Goal: Information Seeking & Learning: Find specific fact

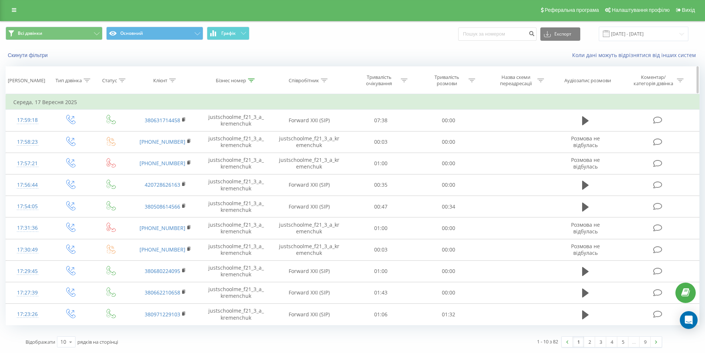
click at [251, 80] on icon at bounding box center [251, 80] width 7 height 4
click at [237, 135] on input "justschoolme_f21_3_a_kremenchuk" at bounding box center [236, 133] width 65 height 13
paste input "19_3_n_kryzhanovska"
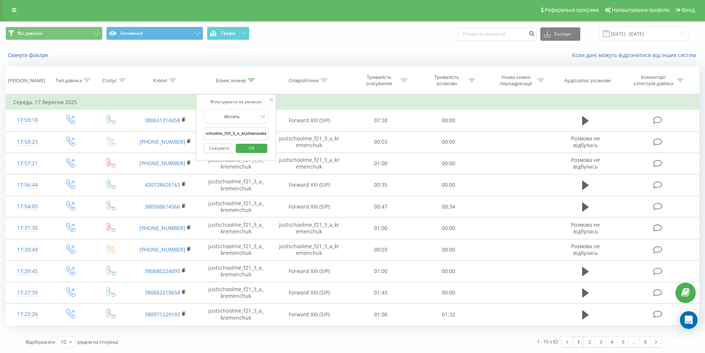
type input "justschoolme_f19_3_n_kryzhanovska"
click at [245, 147] on span "OK" at bounding box center [251, 147] width 21 height 11
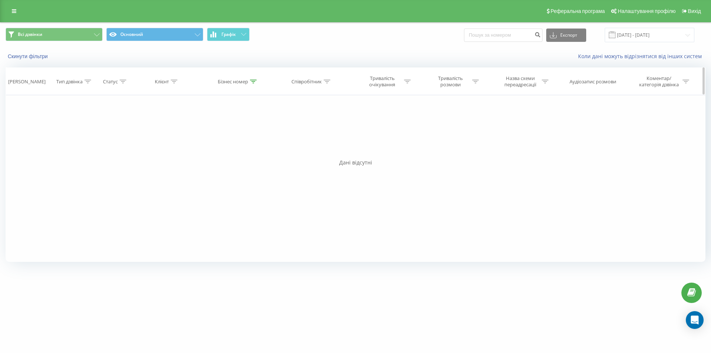
click at [249, 80] on div "Бізнес номер" at bounding box center [237, 81] width 39 height 6
click at [614, 37] on input "[DATE] - [DATE]" at bounding box center [649, 35] width 90 height 14
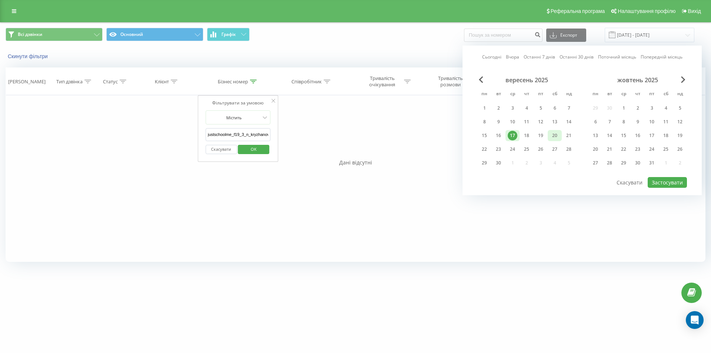
click at [556, 134] on div "20" at bounding box center [555, 136] width 10 height 10
click at [655, 181] on button "Застосувати" at bounding box center [666, 182] width 39 height 11
type input "[DATE] - [DATE]"
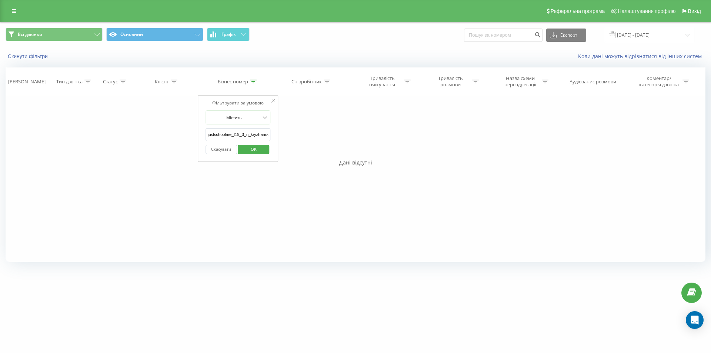
click at [264, 126] on form "Містить justschoolme_f19_3_n_kryzhanovska Скасувати OK" at bounding box center [237, 133] width 65 height 47
click at [248, 136] on input "justschoolme_f19_3_n_kryzhanovska" at bounding box center [237, 134] width 65 height 13
click at [257, 147] on span "OK" at bounding box center [253, 148] width 21 height 11
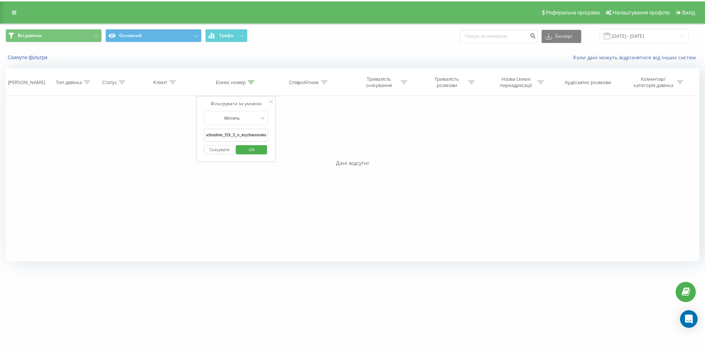
scroll to position [0, 0]
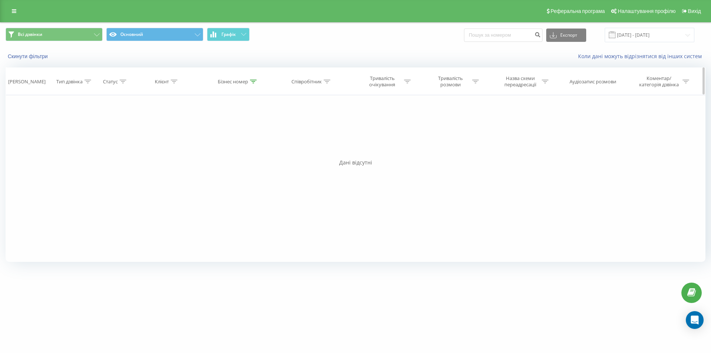
click at [248, 79] on div "Бізнес номер" at bounding box center [233, 81] width 30 height 6
click at [239, 128] on input "justschoolme_f19_3_n_kryzhanovska" at bounding box center [237, 134] width 65 height 13
paste input "27_1_n_shyp"
click at [252, 148] on span "OK" at bounding box center [253, 148] width 21 height 11
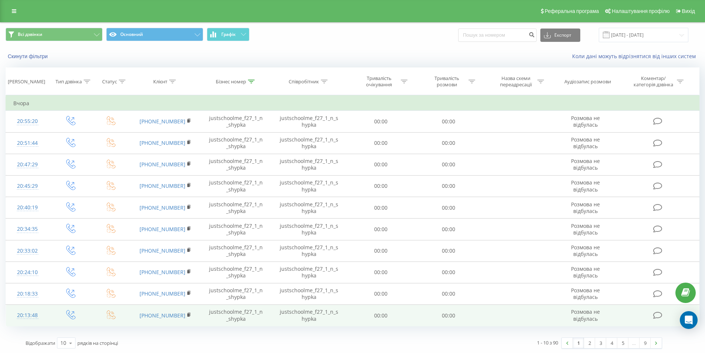
scroll to position [1, 0]
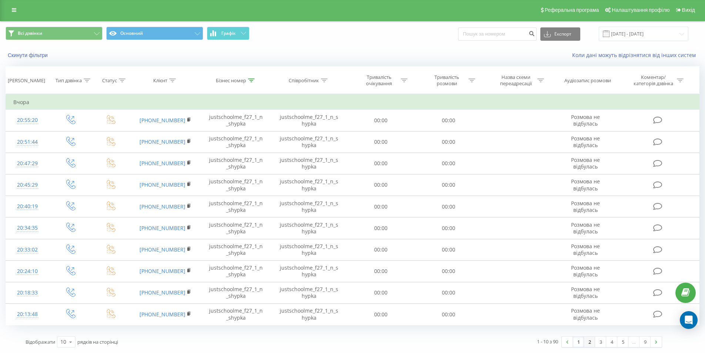
click at [591, 342] on link "2" at bounding box center [589, 341] width 11 height 10
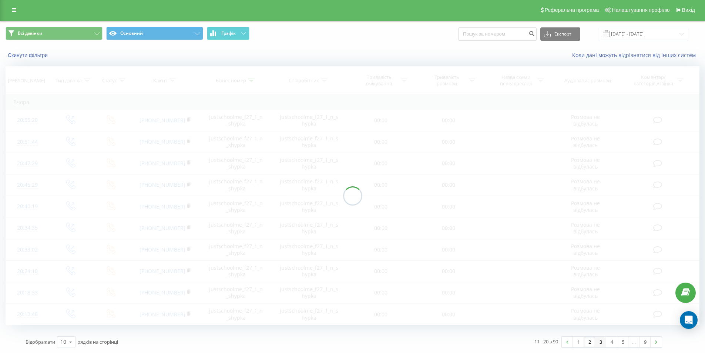
click at [600, 342] on link "3" at bounding box center [600, 341] width 11 height 10
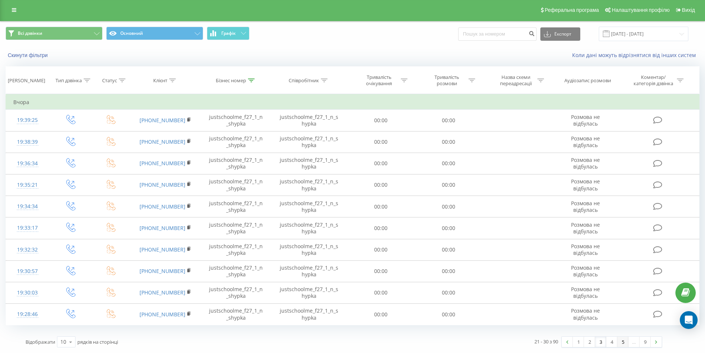
click at [621, 344] on link "5" at bounding box center [622, 341] width 11 height 10
click at [621, 344] on link "6" at bounding box center [622, 341] width 11 height 10
click at [245, 80] on div "Бізнес номер" at bounding box center [231, 80] width 30 height 6
click at [223, 134] on input "justschoolme_f27_1_n_shypka" at bounding box center [236, 133] width 65 height 13
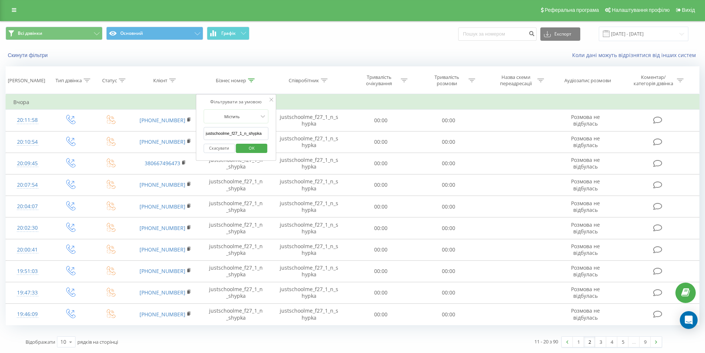
paste input "16_2_a_semets"
click at [257, 145] on span "OK" at bounding box center [251, 147] width 21 height 11
click at [630, 342] on link "8" at bounding box center [633, 341] width 11 height 10
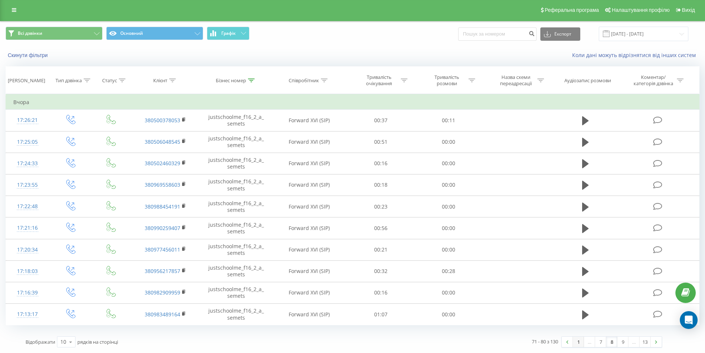
click at [579, 344] on link "1" at bounding box center [578, 341] width 11 height 10
click at [605, 343] on link "3" at bounding box center [600, 341] width 11 height 10
click at [633, 342] on div "…" at bounding box center [633, 341] width 11 height 10
click at [628, 340] on div "…" at bounding box center [633, 341] width 11 height 10
click at [624, 341] on link "5" at bounding box center [622, 341] width 11 height 10
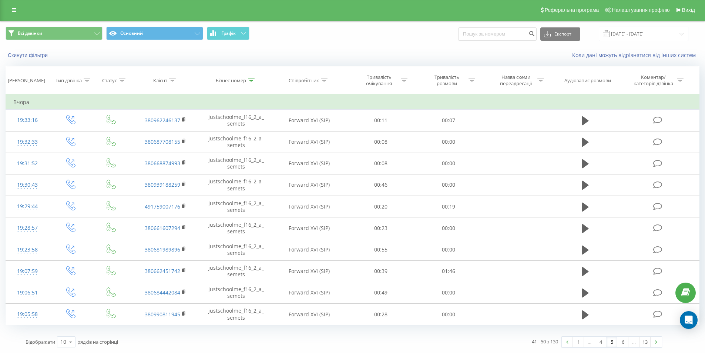
click at [632, 342] on div "…" at bounding box center [633, 341] width 11 height 10
click at [627, 342] on link "6" at bounding box center [622, 341] width 11 height 10
click at [627, 342] on link "5" at bounding box center [622, 341] width 11 height 10
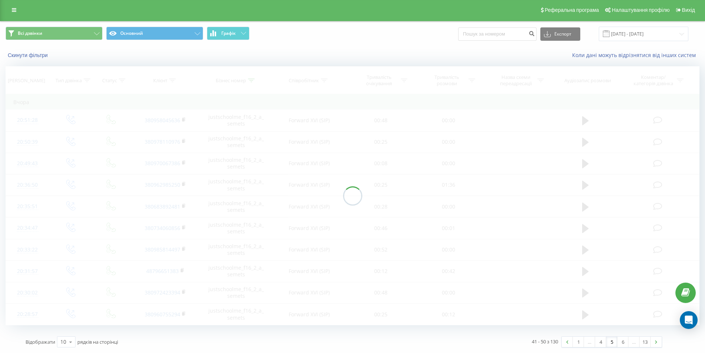
click at [607, 342] on link "5" at bounding box center [611, 341] width 11 height 10
click at [599, 342] on link "4" at bounding box center [600, 341] width 11 height 10
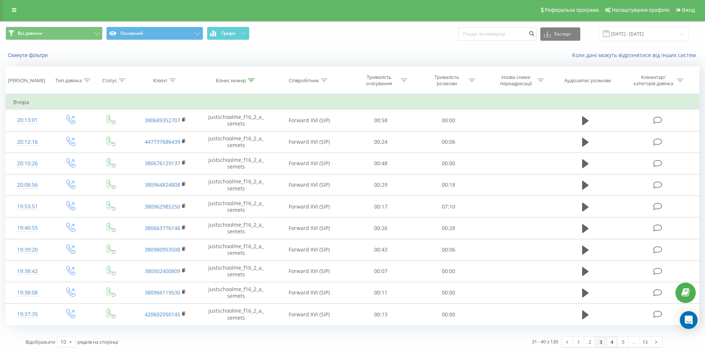
click at [605, 342] on link "3" at bounding box center [600, 341] width 11 height 10
click at [257, 76] on th "Бізнес номер" at bounding box center [236, 80] width 70 height 27
click at [253, 79] on icon at bounding box center [251, 80] width 7 height 4
click at [239, 127] on form "Містить justschoolme_f16_2_a_semets Скасувати OK" at bounding box center [236, 132] width 65 height 47
click at [241, 130] on input "justschoolme_f16_2_a_semets" at bounding box center [236, 133] width 65 height 13
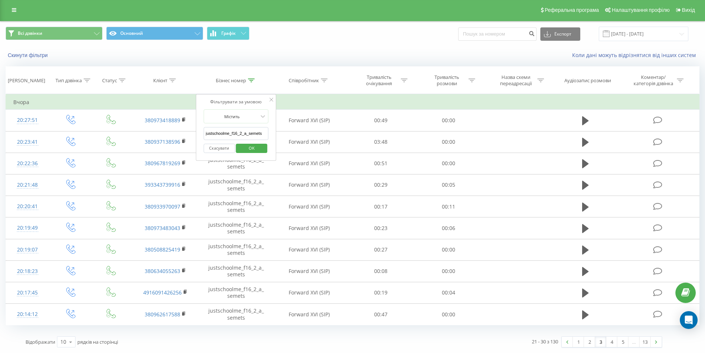
click at [241, 130] on input "justschoolme_f16_2_a_semets" at bounding box center [236, 133] width 65 height 13
paste input "5_3_a_rozvadivska"
type input "justschoolme_f5_3_a_rozvadivska"
click at [247, 146] on span "OK" at bounding box center [251, 147] width 21 height 11
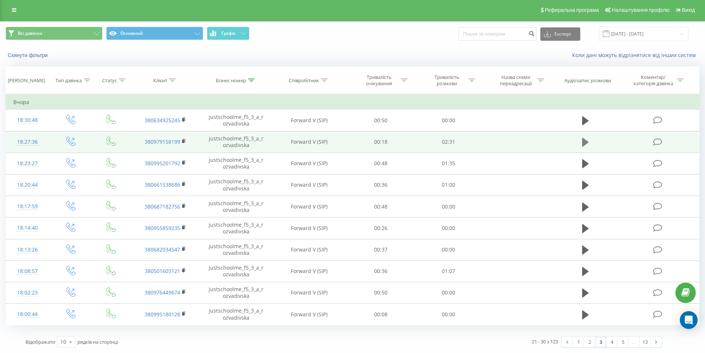
click at [586, 137] on icon at bounding box center [585, 142] width 7 height 10
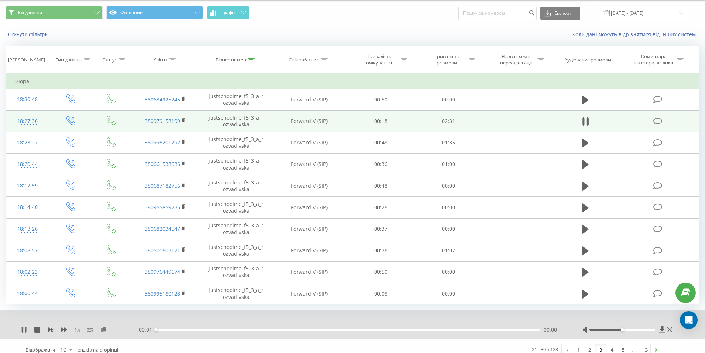
scroll to position [30, 0]
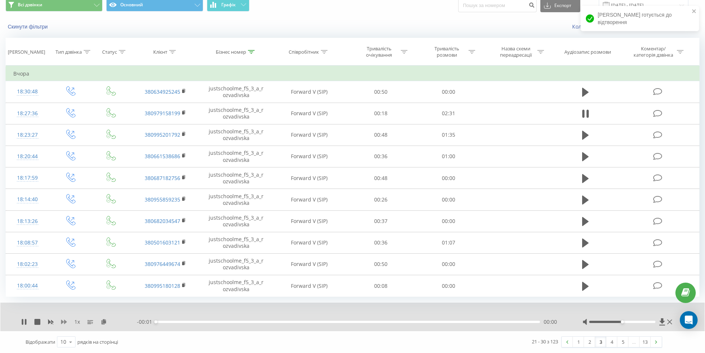
click at [64, 319] on icon at bounding box center [64, 322] width 6 height 6
click at [64, 320] on icon at bounding box center [64, 322] width 6 height 6
click at [108, 322] on icon at bounding box center [108, 321] width 6 height 5
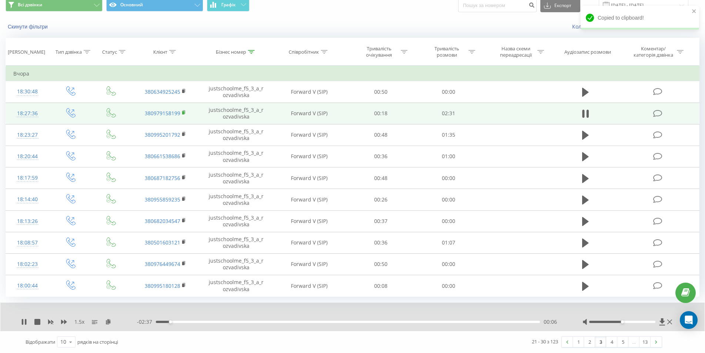
click at [185, 111] on icon at bounding box center [184, 112] width 4 height 5
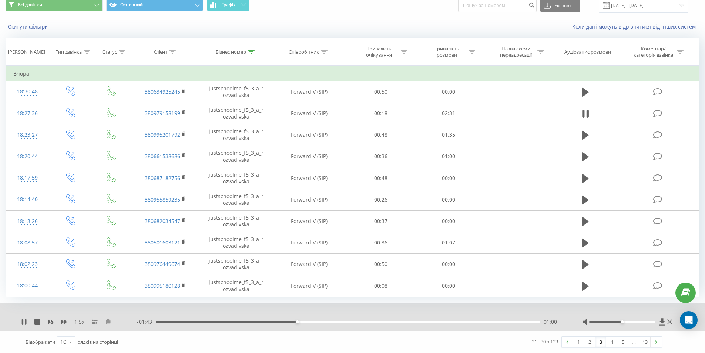
click at [110, 322] on icon at bounding box center [108, 321] width 6 height 5
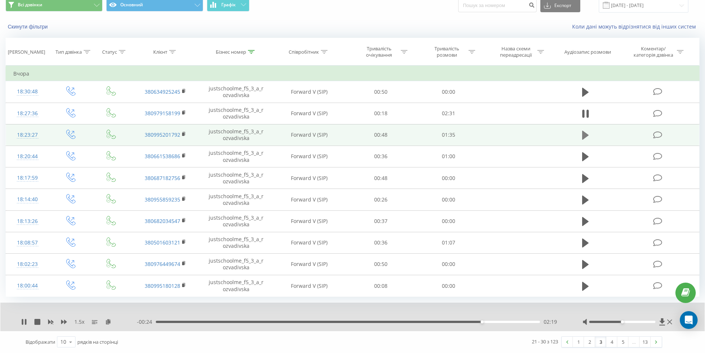
click at [580, 133] on td at bounding box center [585, 134] width 65 height 21
click at [583, 130] on icon at bounding box center [585, 135] width 7 height 10
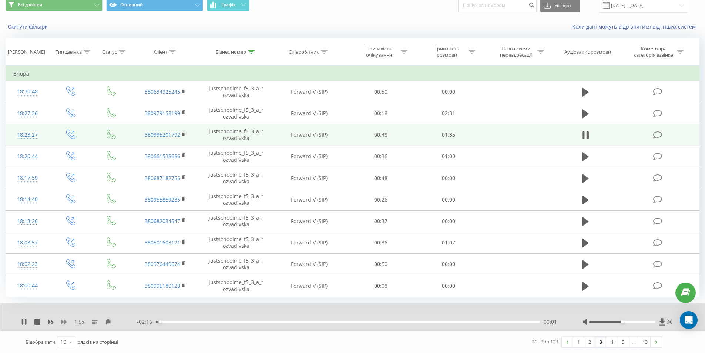
click at [66, 324] on icon at bounding box center [64, 322] width 6 height 6
click at [183, 133] on rect at bounding box center [183, 134] width 2 height 3
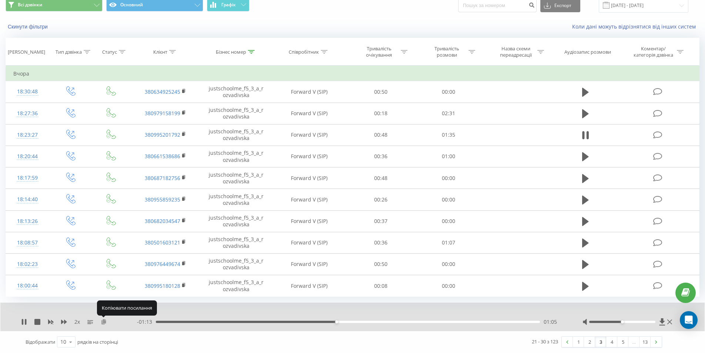
click at [105, 323] on icon at bounding box center [104, 321] width 6 height 5
